Goal: Find specific page/section: Find specific page/section

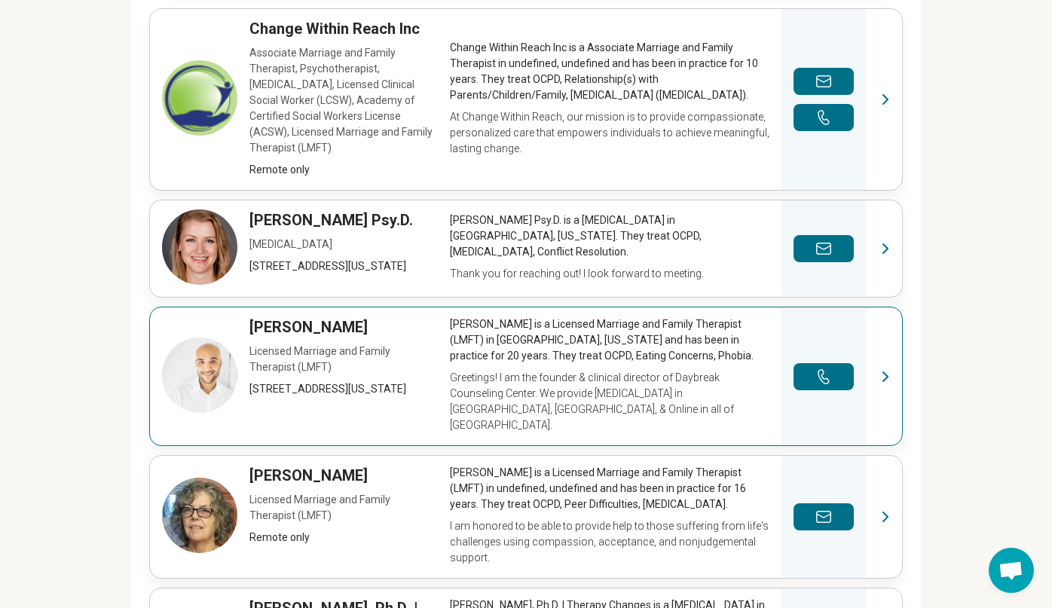
scroll to position [611, 0]
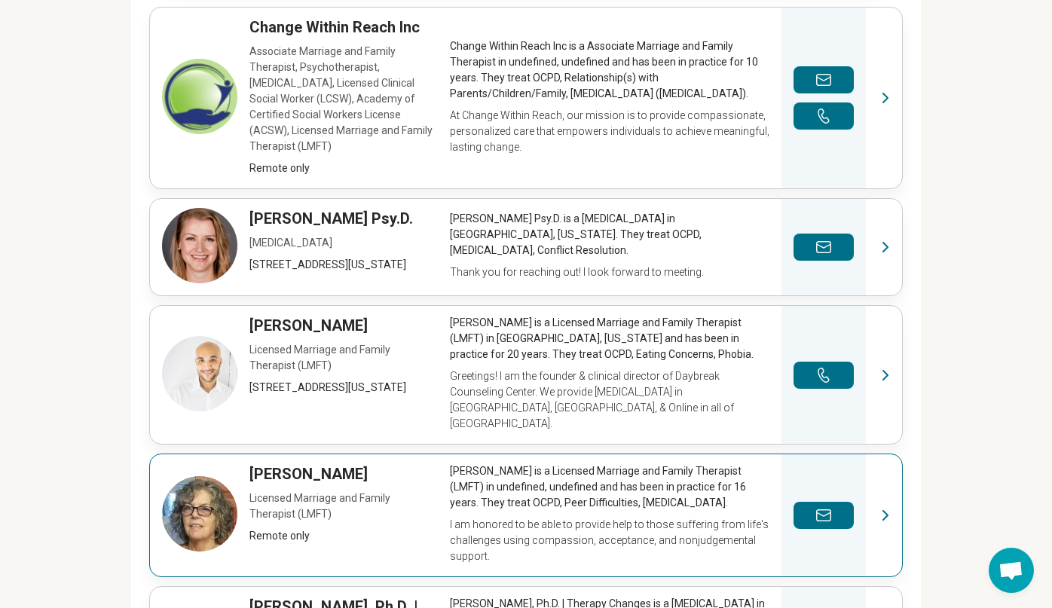
click at [205, 455] on link "View profile" at bounding box center [526, 516] width 752 height 122
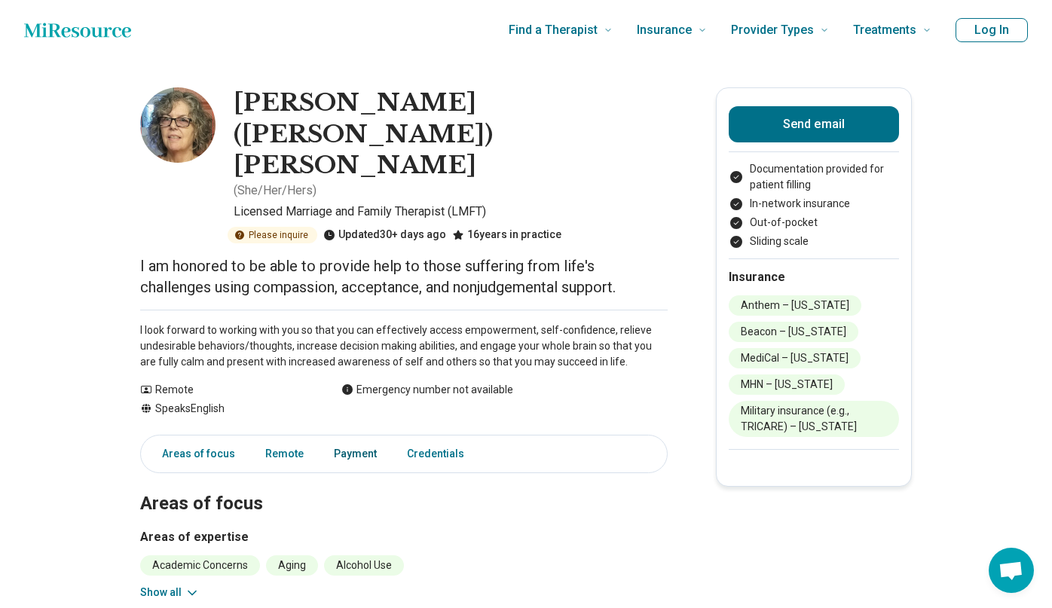
click at [345, 439] on link "Payment" at bounding box center [355, 454] width 61 height 31
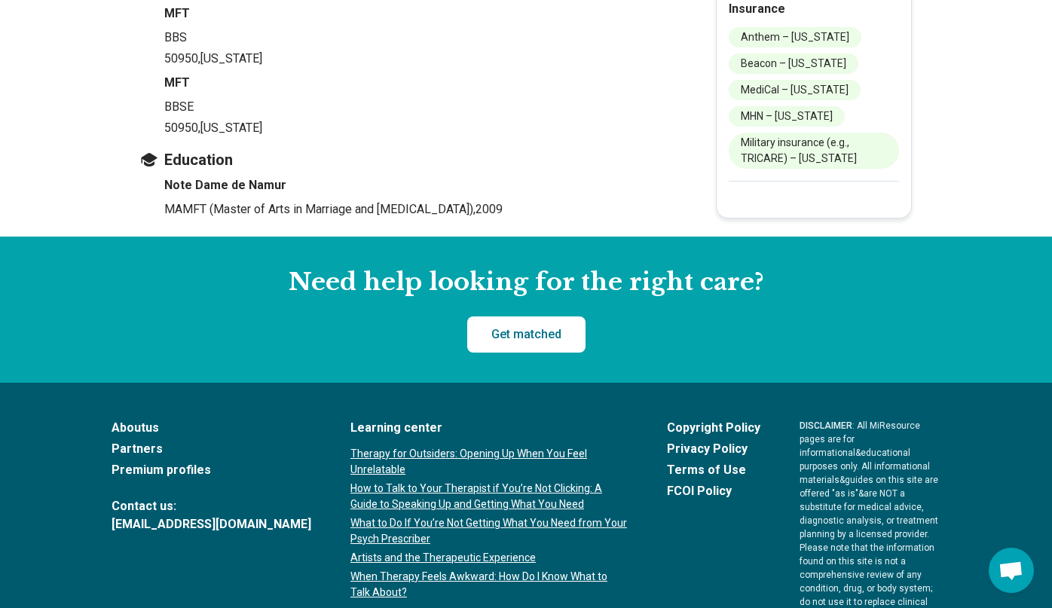
scroll to position [1313, 0]
